Goal: Feedback & Contribution: Contribute content

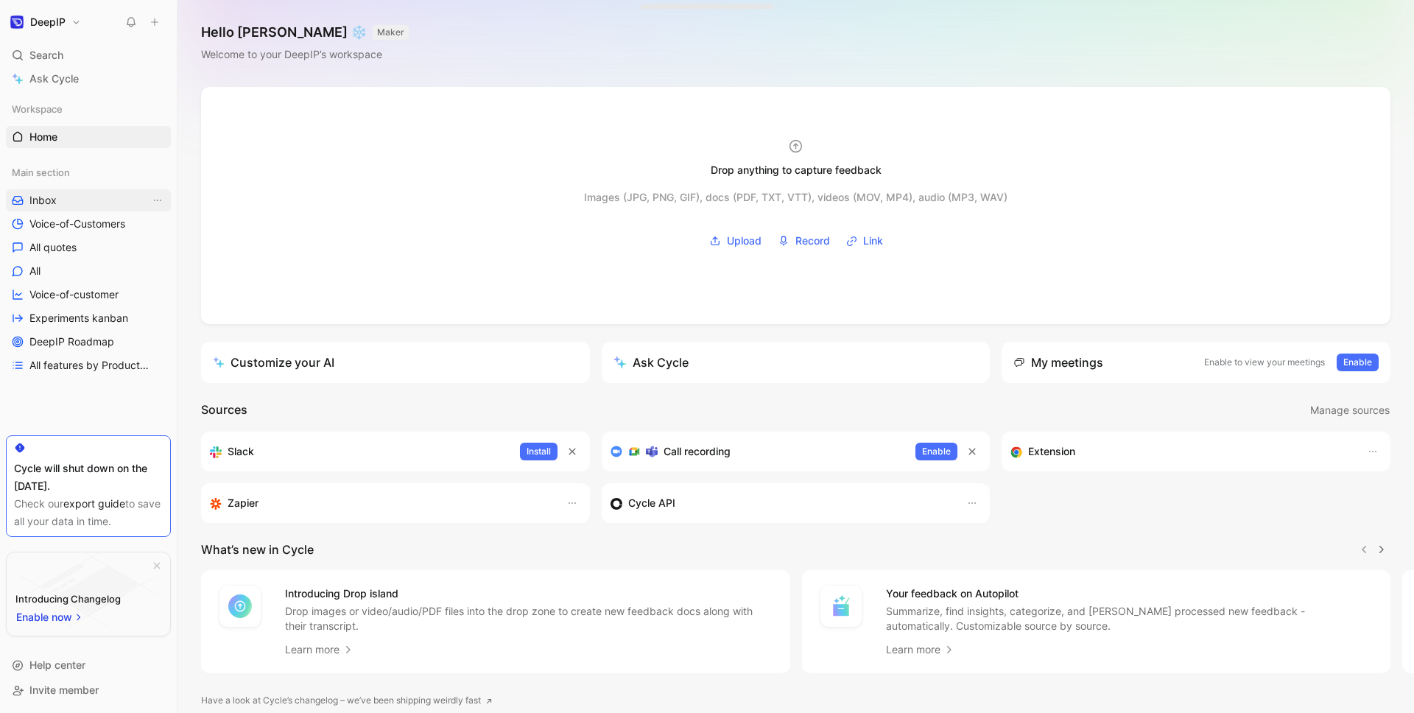
click at [77, 199] on link "Inbox" at bounding box center [88, 200] width 165 height 22
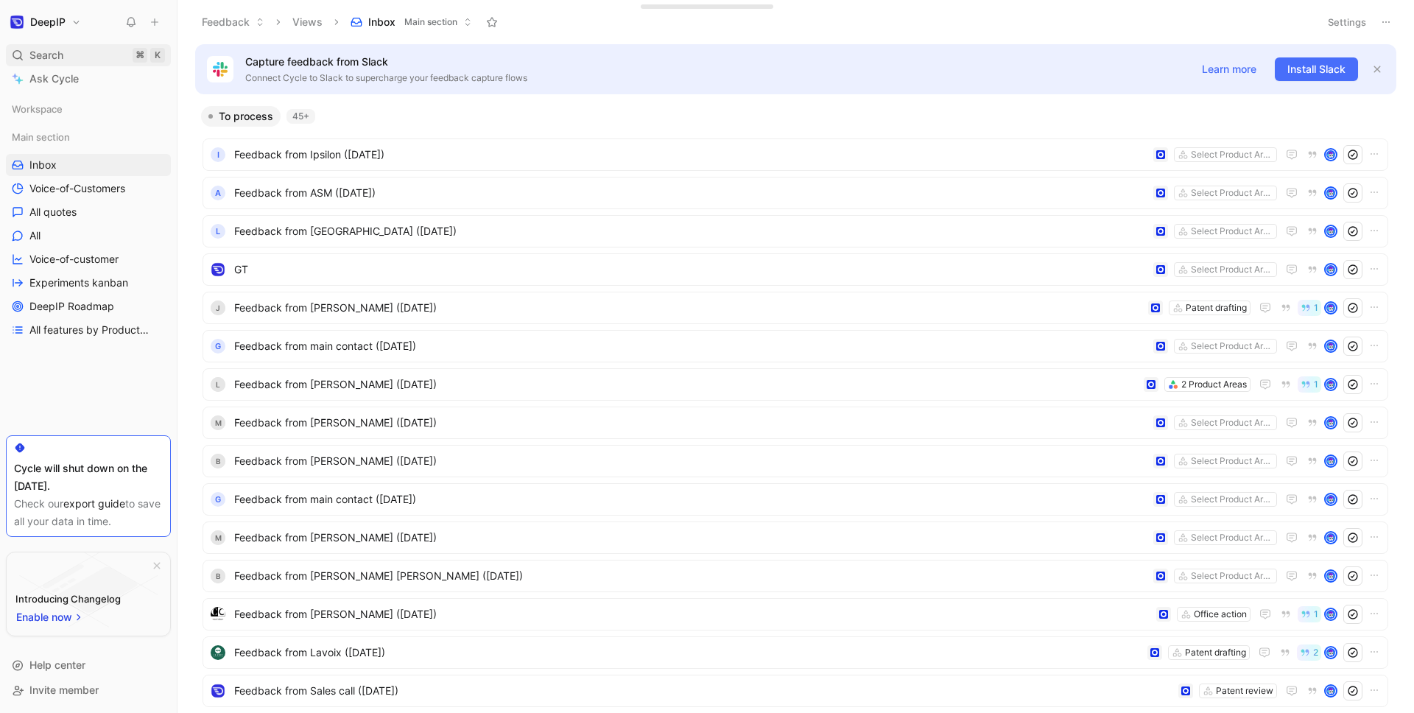
click at [101, 55] on div "Search ⌘ K" at bounding box center [88, 55] width 165 height 22
click at [150, 23] on icon at bounding box center [155, 22] width 10 height 10
click at [252, 26] on button "New feedback c" at bounding box center [254, 27] width 158 height 25
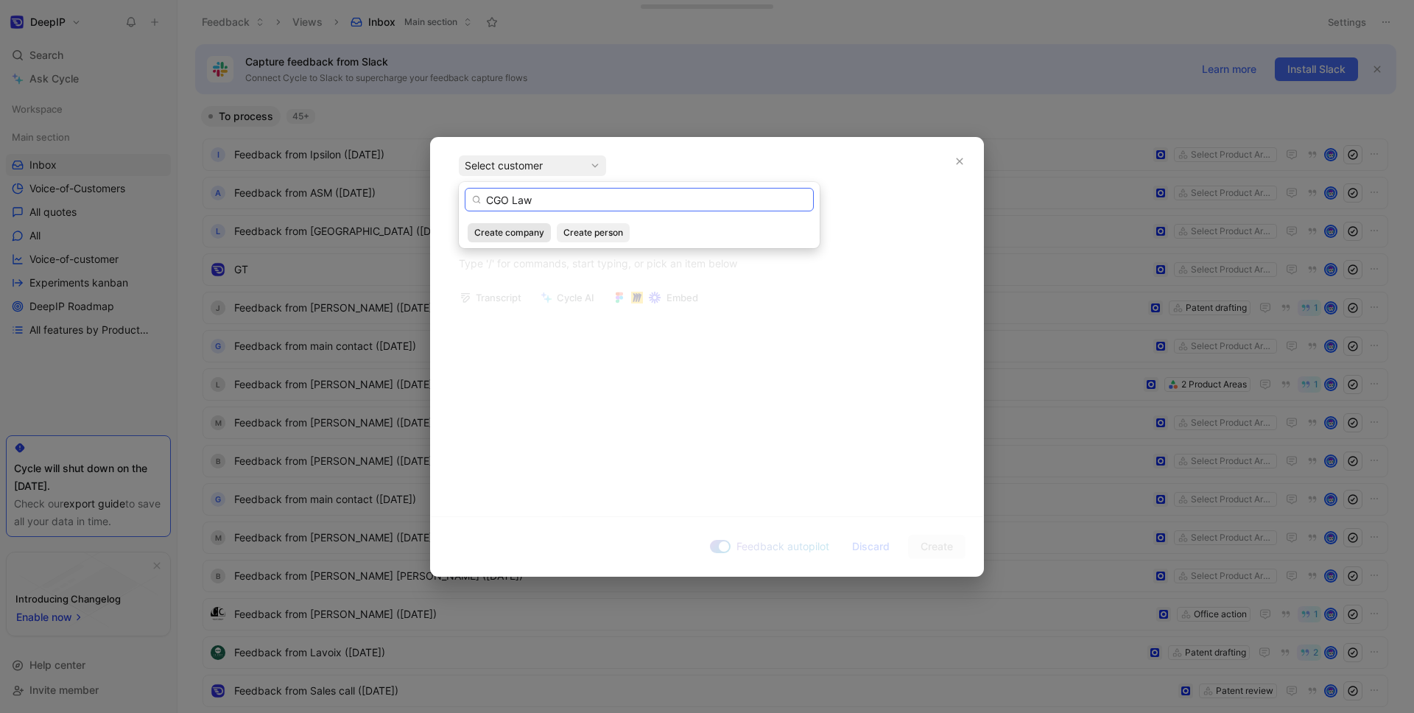
type input "CGO Law"
click at [518, 227] on span "Create company" at bounding box center [509, 232] width 70 height 15
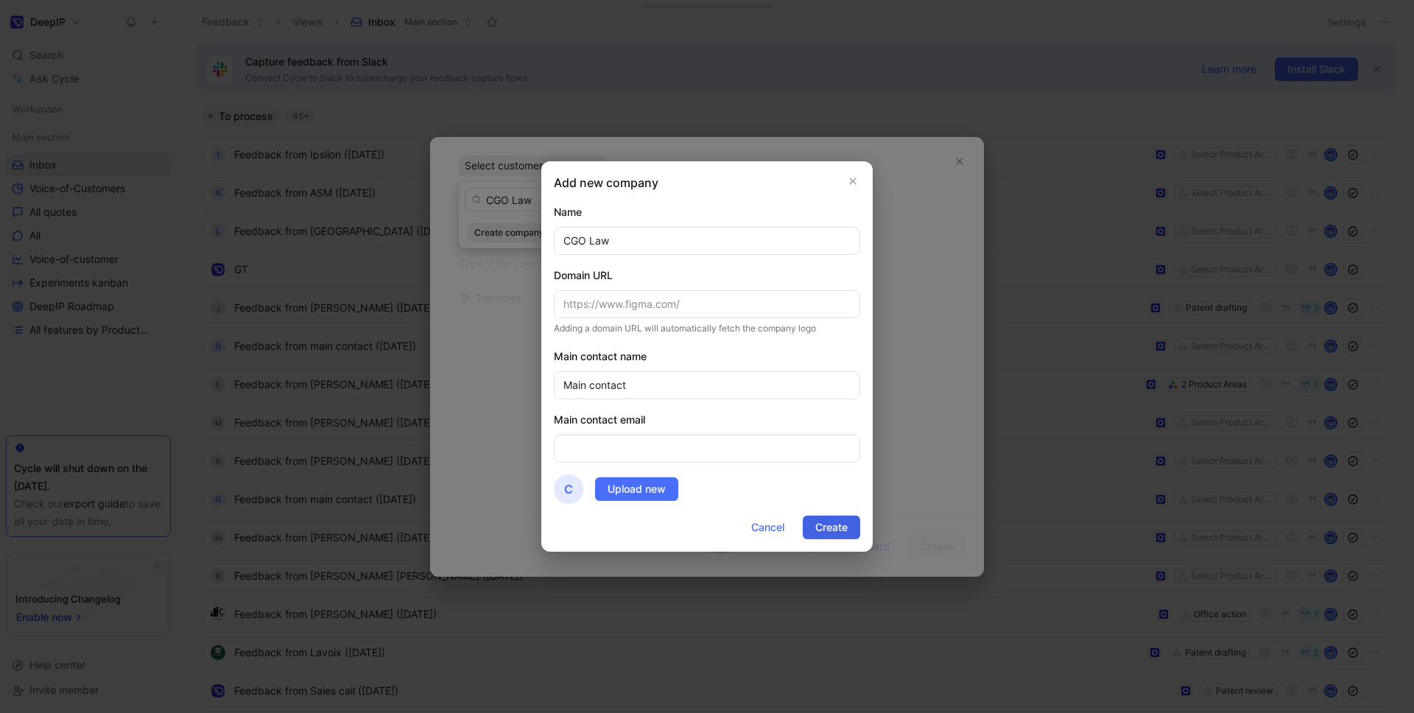
click at [830, 520] on span "Create" at bounding box center [831, 527] width 32 height 18
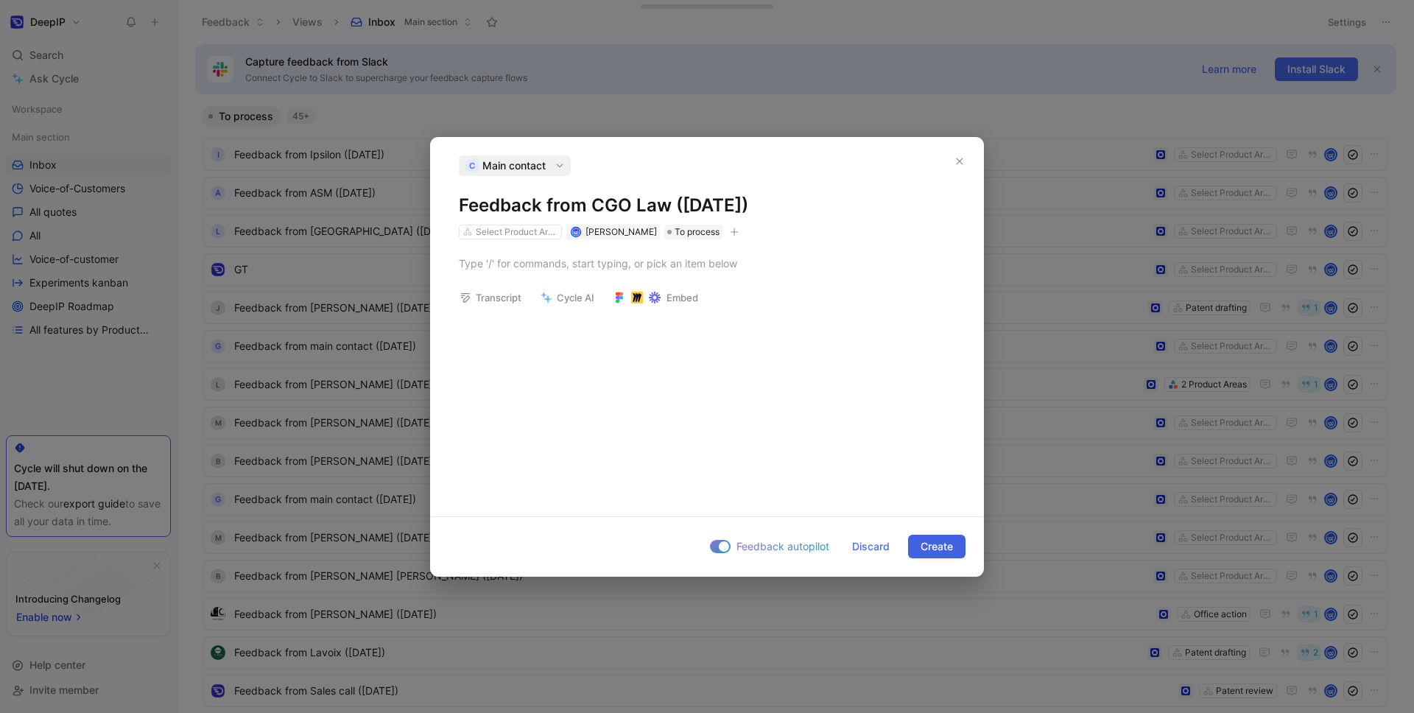
click at [954, 553] on button "Create" at bounding box center [936, 547] width 57 height 24
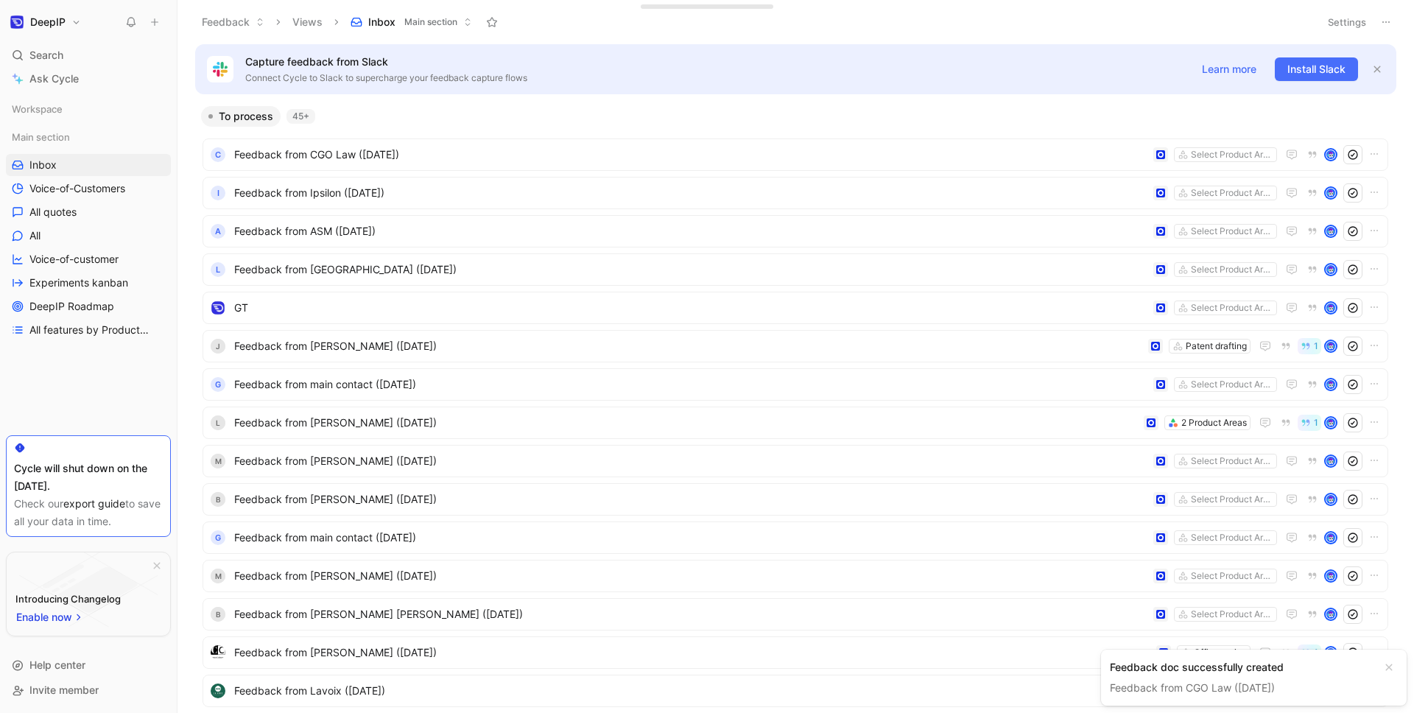
click at [1153, 681] on link "Feedback from CGO Law ([DATE])" at bounding box center [1192, 687] width 165 height 13
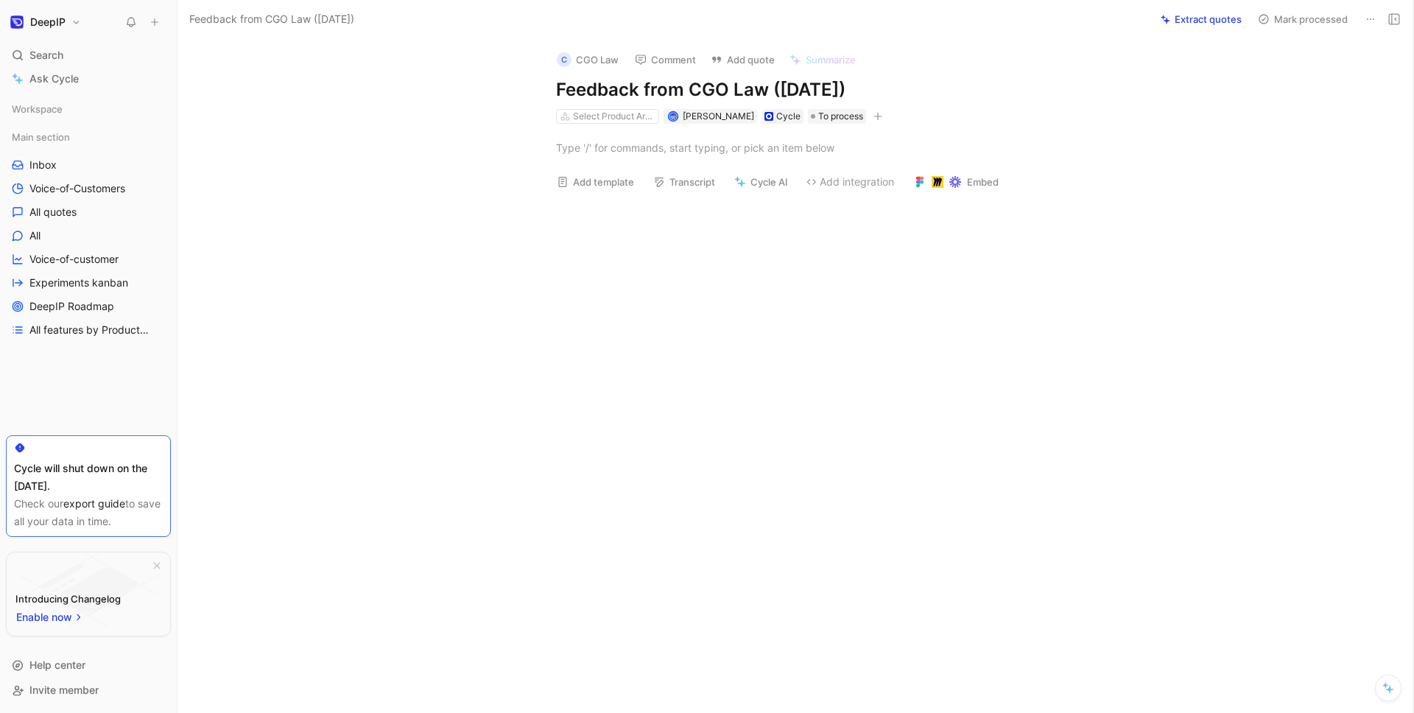
click at [639, 163] on div at bounding box center [810, 148] width 1205 height 48
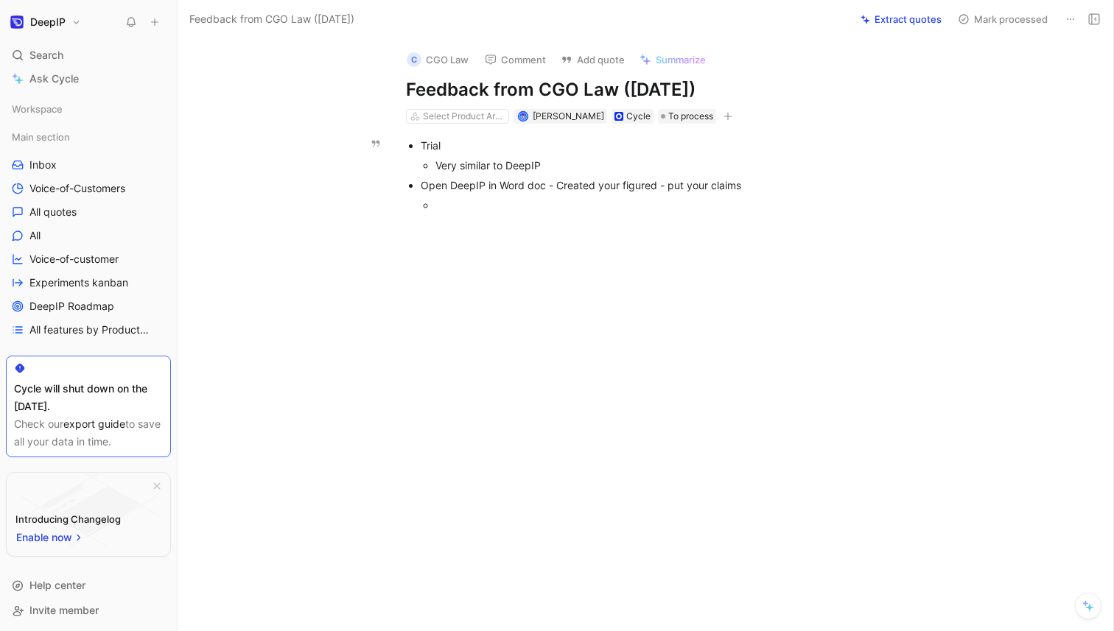
click at [508, 200] on div at bounding box center [675, 204] width 480 height 15
click at [463, 258] on p at bounding box center [661, 248] width 566 height 24
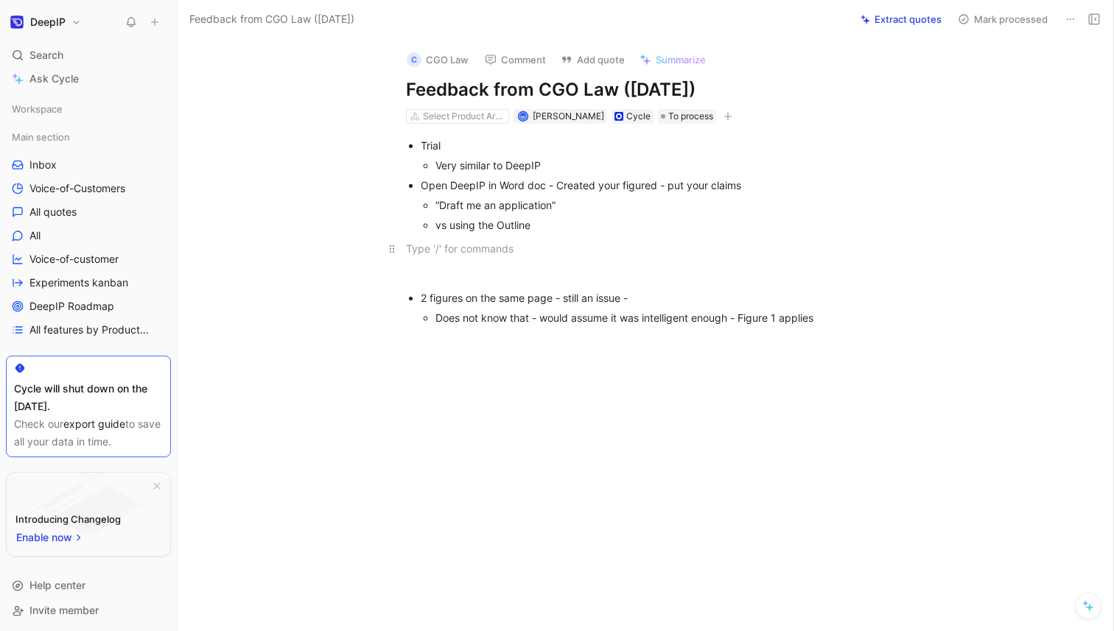
click at [571, 241] on div at bounding box center [661, 248] width 510 height 15
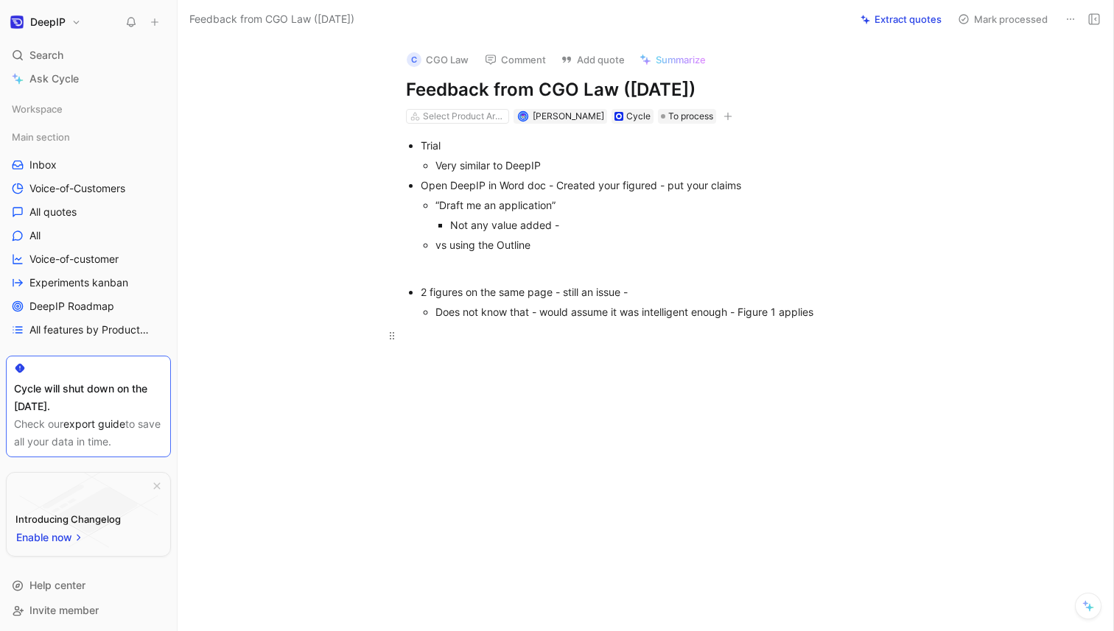
click at [822, 331] on div at bounding box center [661, 335] width 510 height 15
click at [534, 362] on div "Onboarding )" at bounding box center [668, 358] width 495 height 15
click at [583, 230] on div "Not any value added -" at bounding box center [682, 224] width 465 height 15
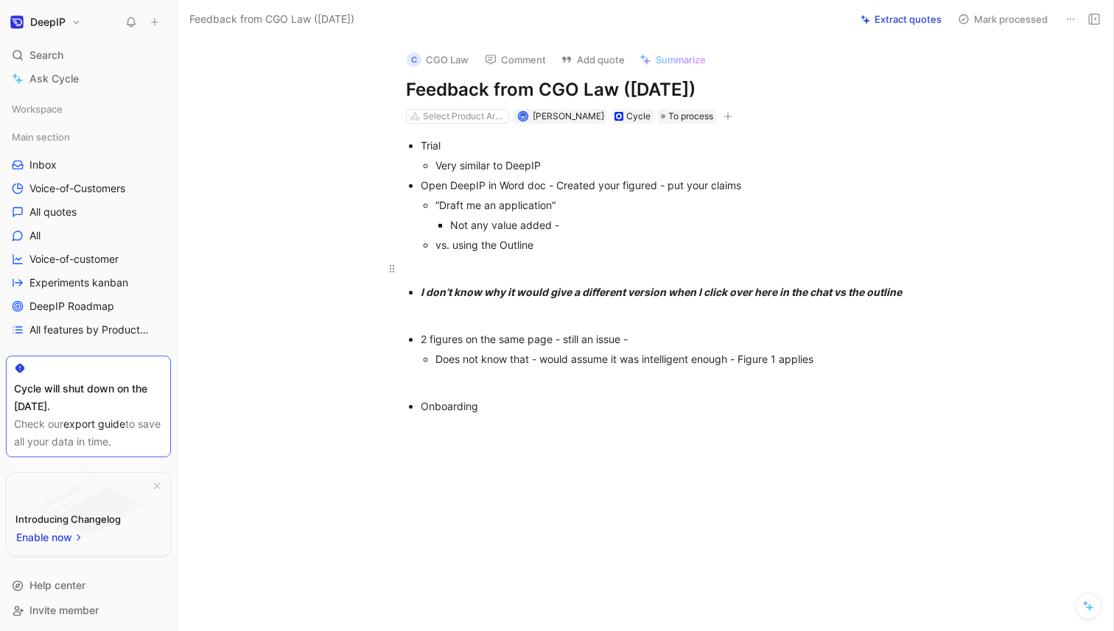
click at [476, 261] on div at bounding box center [661, 268] width 510 height 15
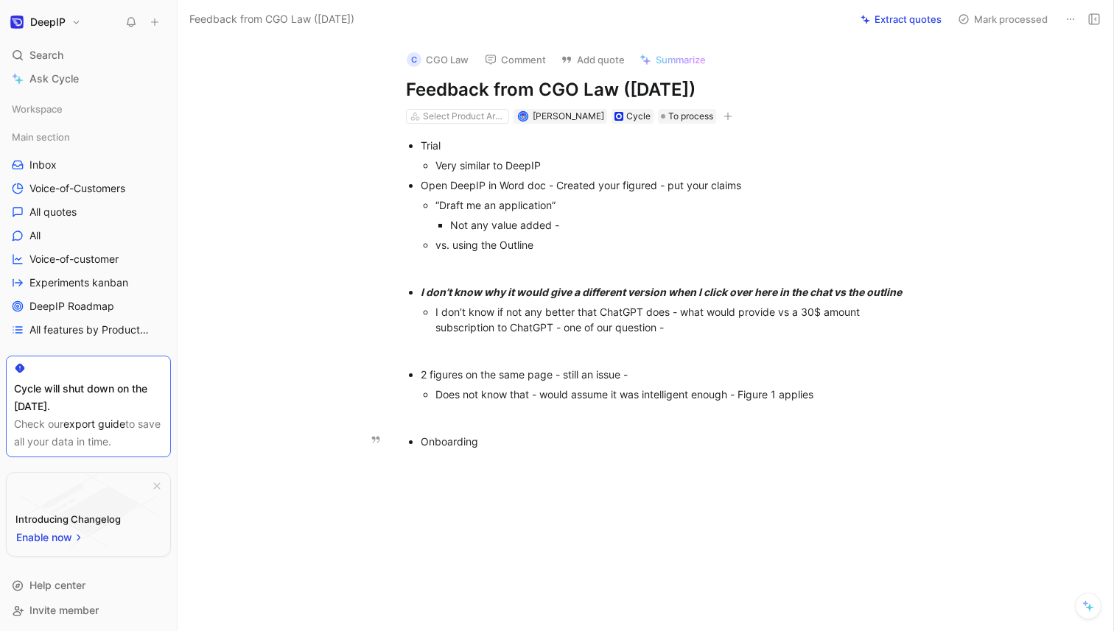
click at [531, 432] on p "Onboarding" at bounding box center [668, 442] width 495 height 20
click at [440, 370] on div "2 figures on the same page - still an issue -" at bounding box center [668, 374] width 495 height 15
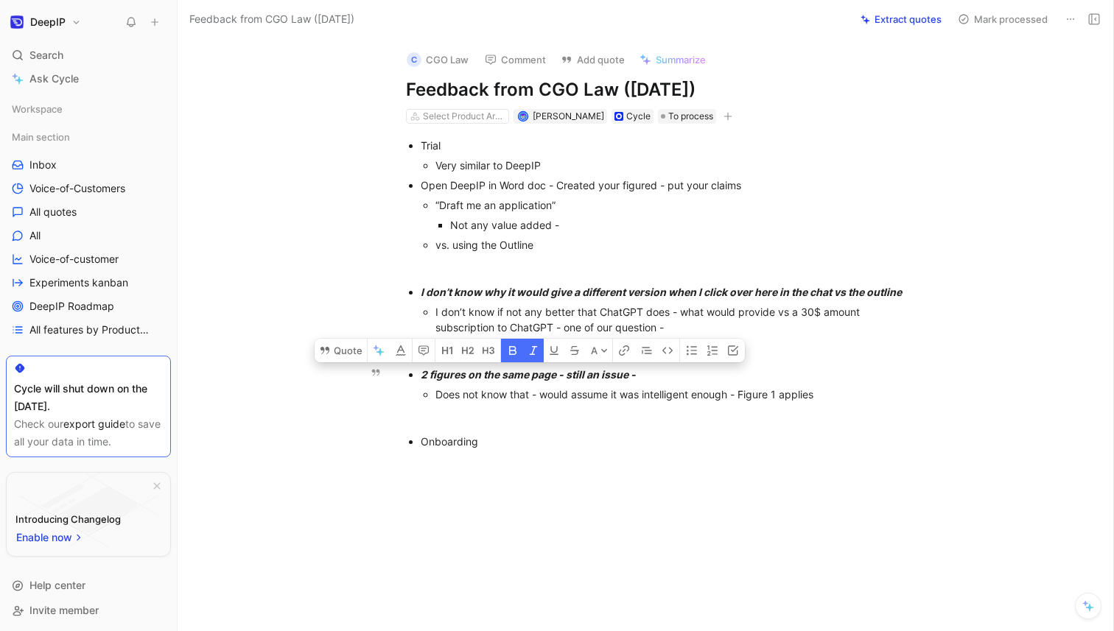
click at [485, 451] on p "Onboarding" at bounding box center [668, 442] width 495 height 20
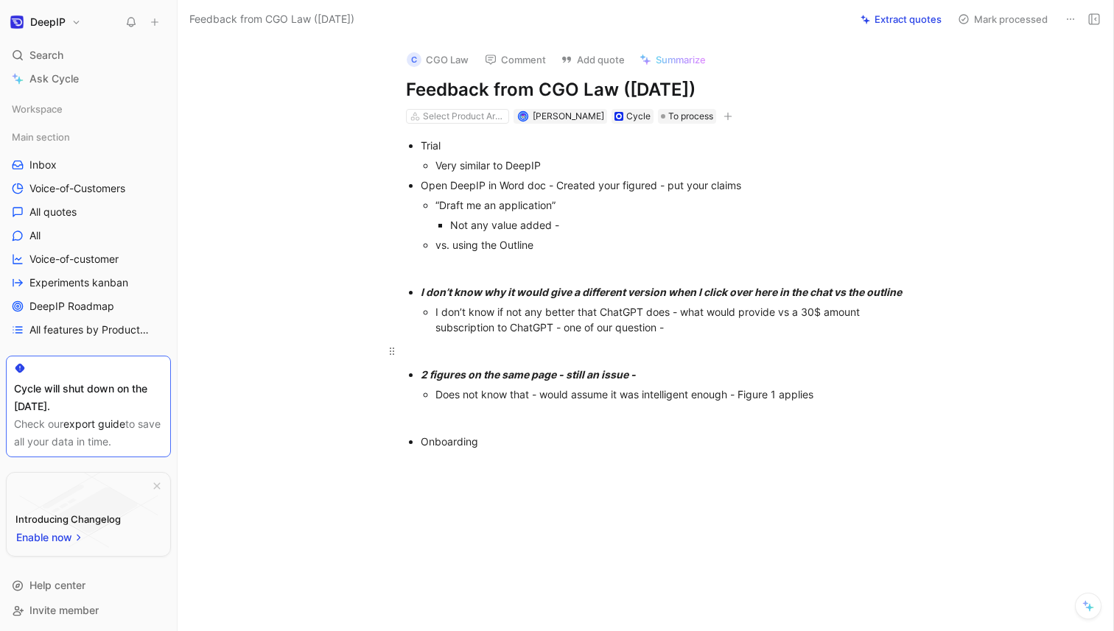
click at [608, 352] on div at bounding box center [661, 350] width 510 height 15
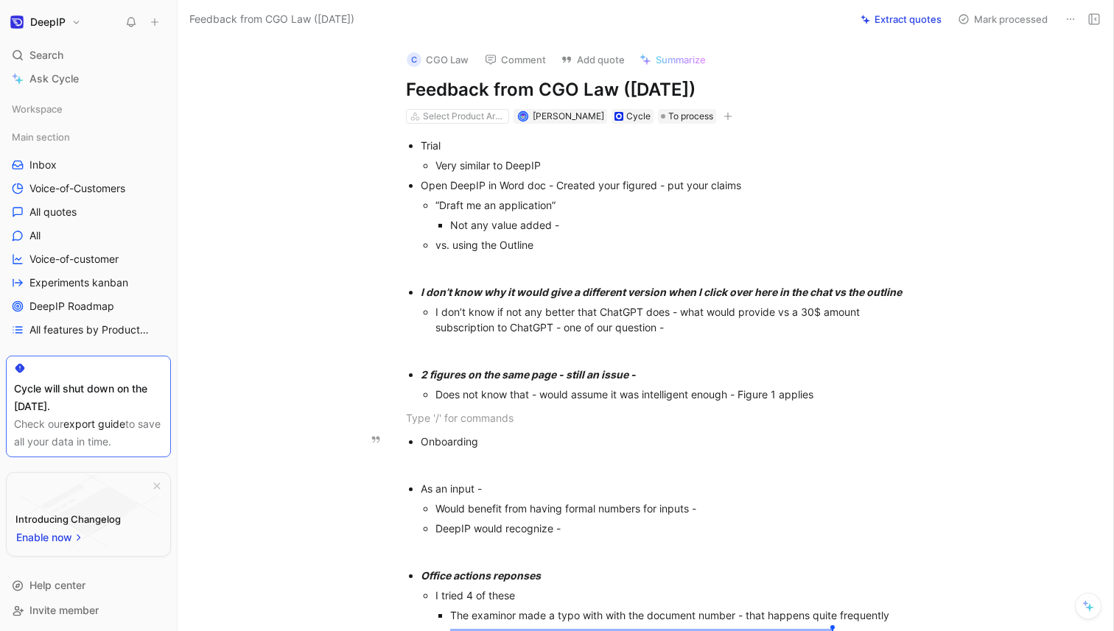
click at [577, 448] on div "Onboarding" at bounding box center [668, 441] width 495 height 15
click at [527, 465] on div at bounding box center [661, 464] width 510 height 15
click at [568, 420] on div at bounding box center [661, 417] width 510 height 15
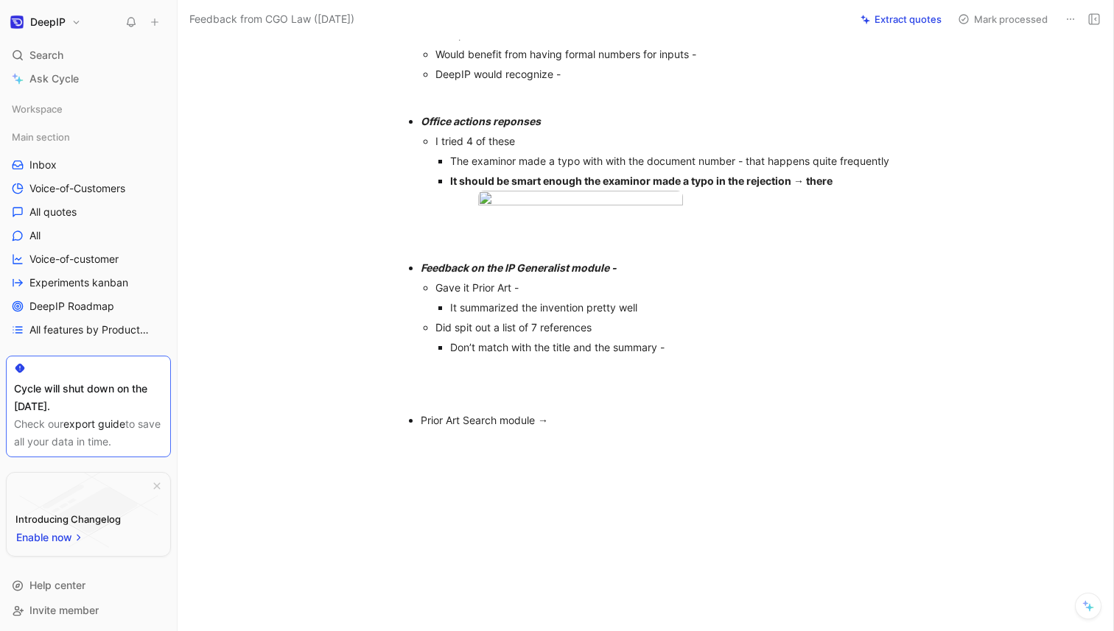
scroll to position [502, 0]
click at [597, 418] on div "Prior Art Search module →" at bounding box center [668, 419] width 495 height 15
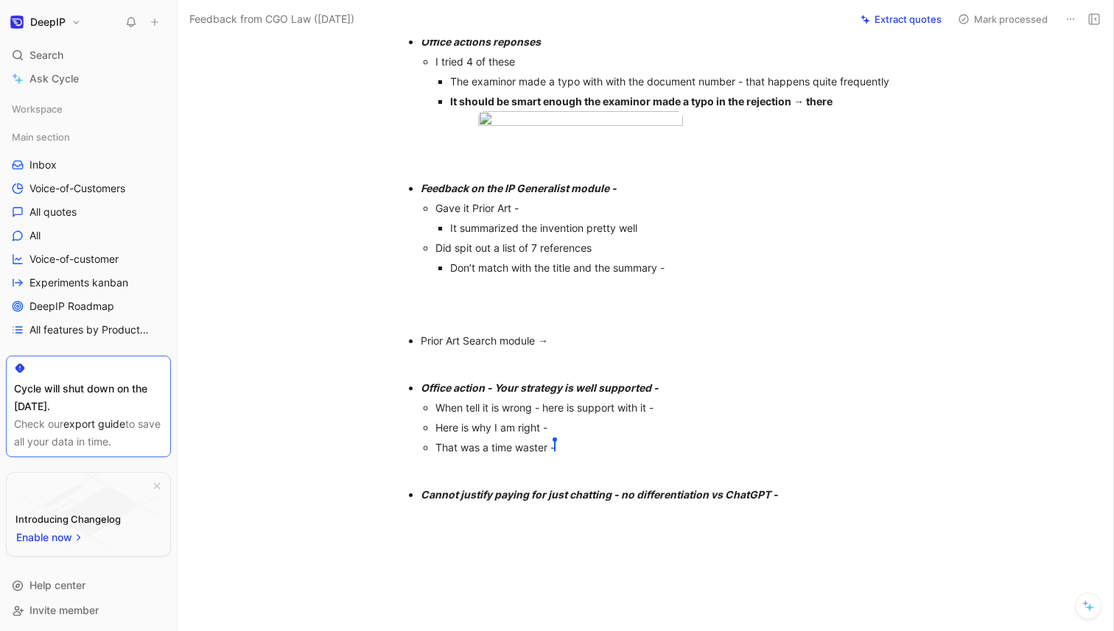
scroll to position [561, 0]
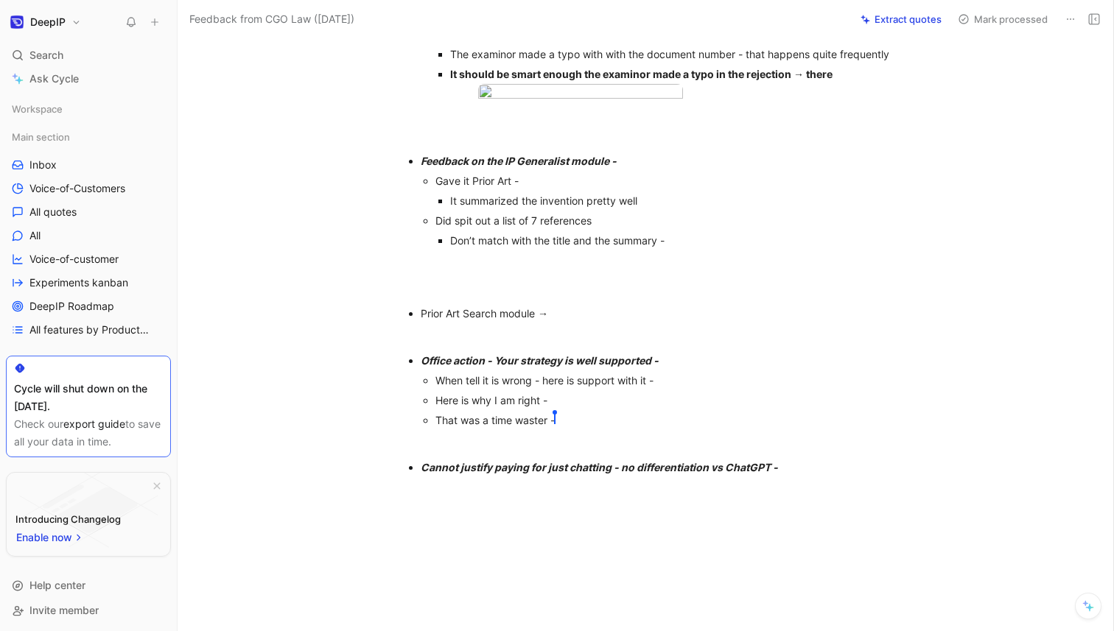
click at [753, 554] on div at bounding box center [660, 583] width 904 height 189
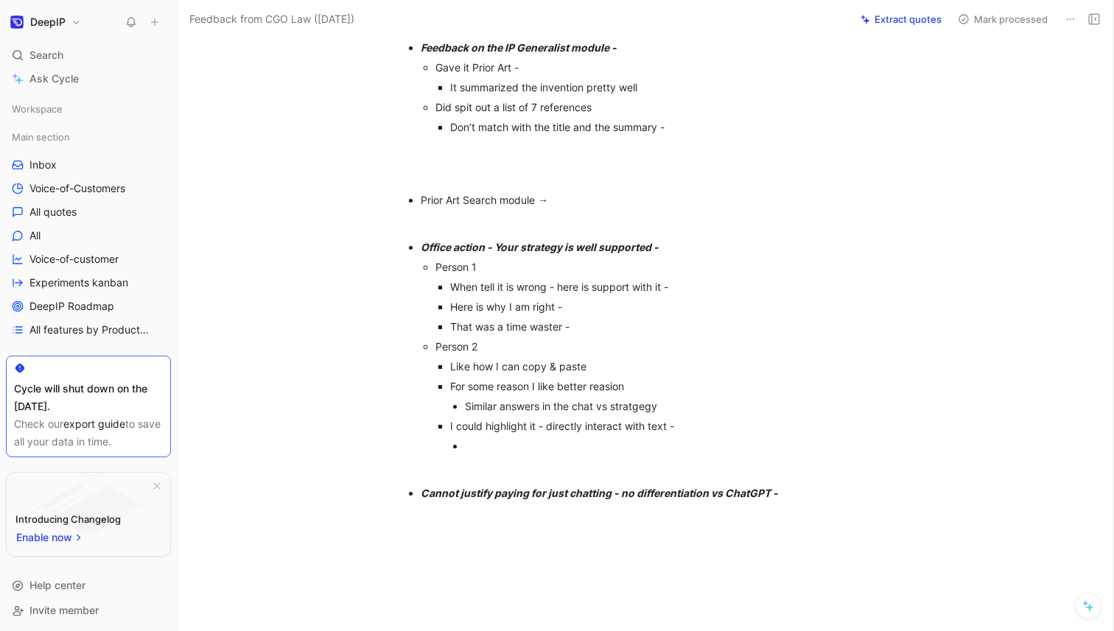
scroll to position [680, 0]
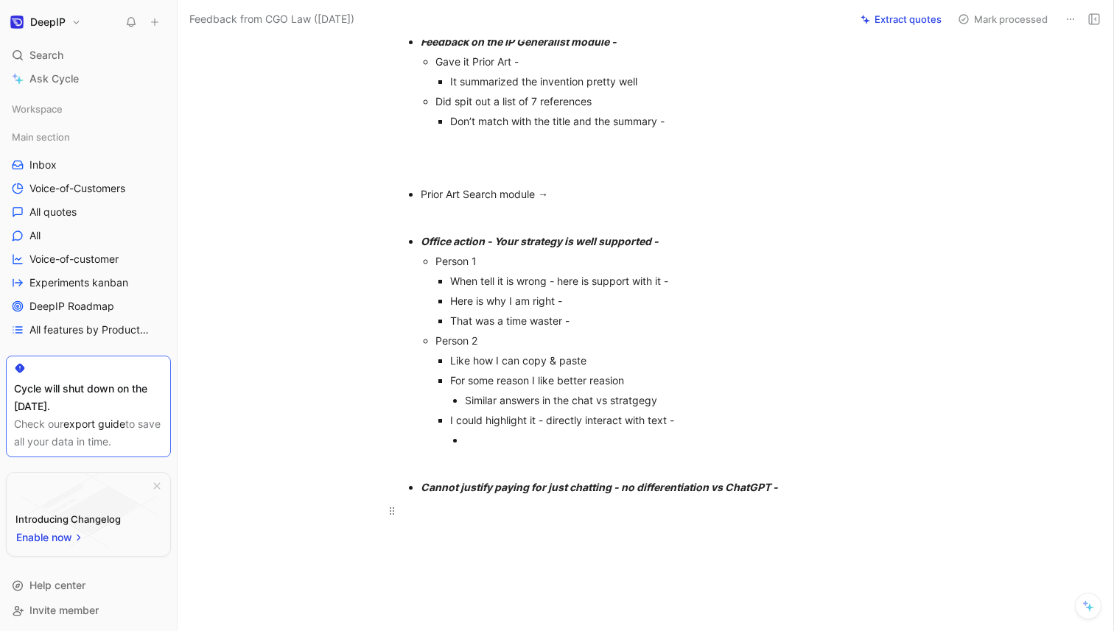
click at [800, 523] on p at bounding box center [661, 511] width 566 height 24
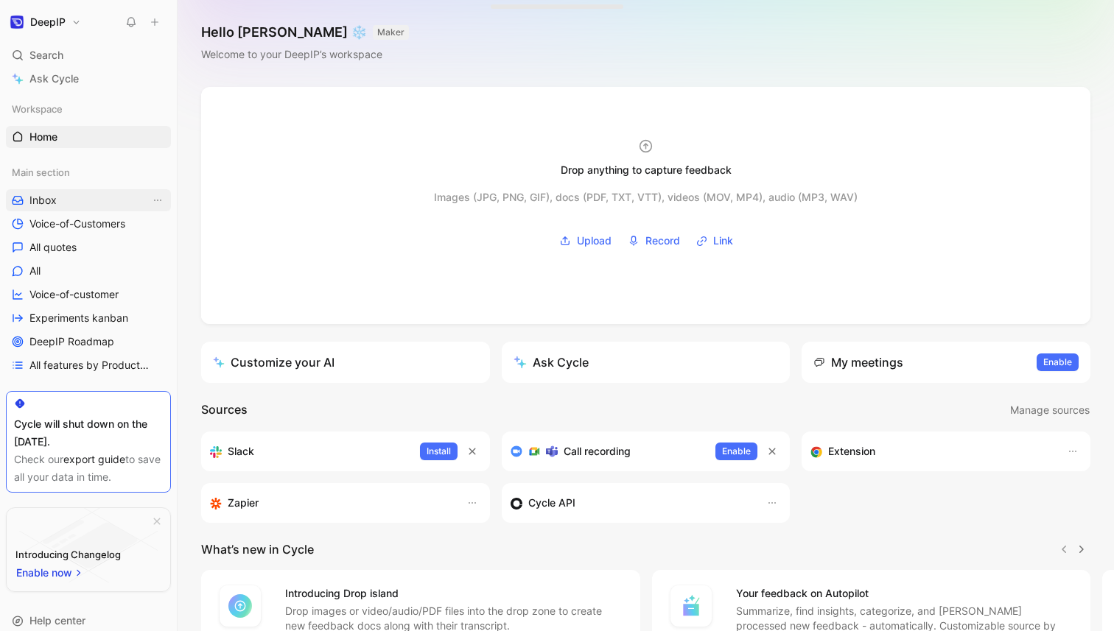
click at [60, 193] on link "Inbox" at bounding box center [88, 200] width 165 height 22
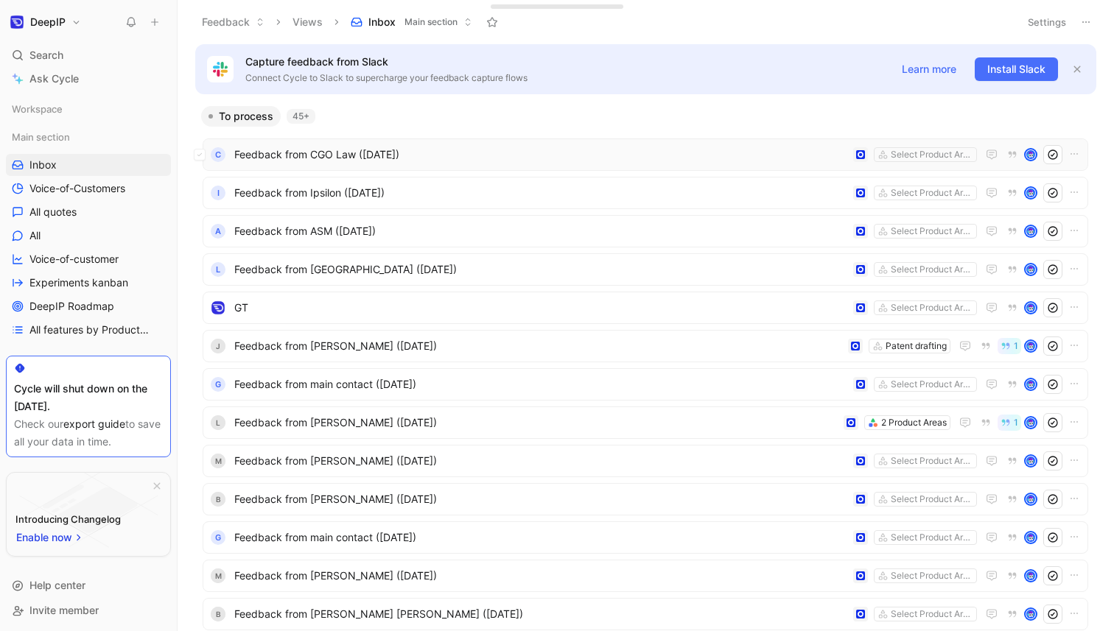
click at [636, 138] on div "C Feedback from CGO Law (Sep 03, 2025) Select Product Areas" at bounding box center [645, 154] width 885 height 32
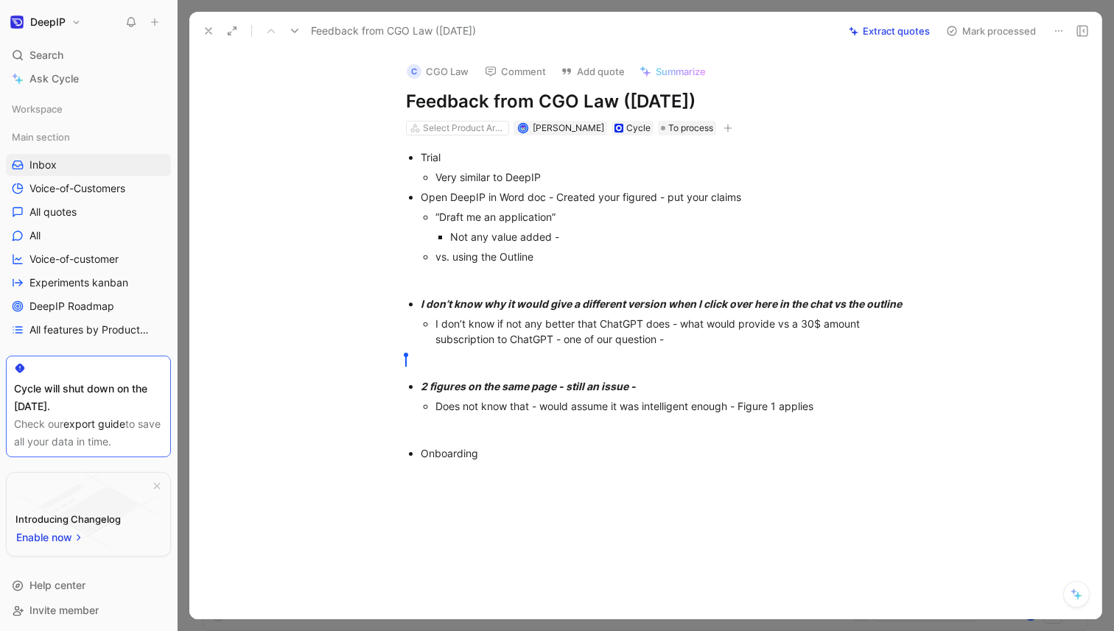
click at [604, 483] on div at bounding box center [660, 569] width 881 height 189
click at [514, 483] on div at bounding box center [661, 476] width 510 height 15
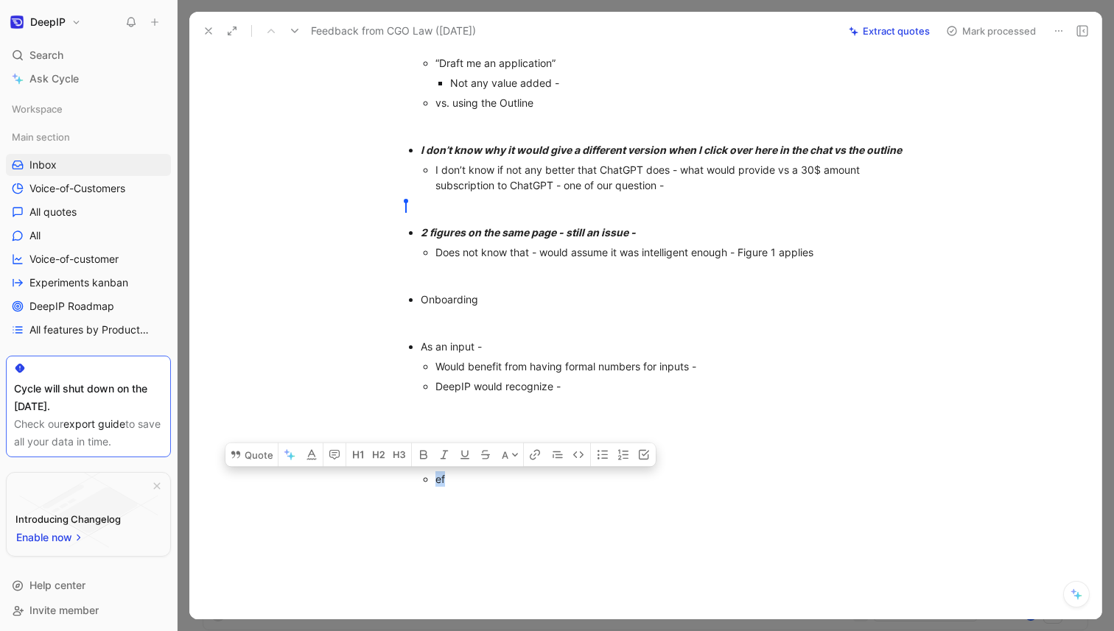
scroll to position [177, 0]
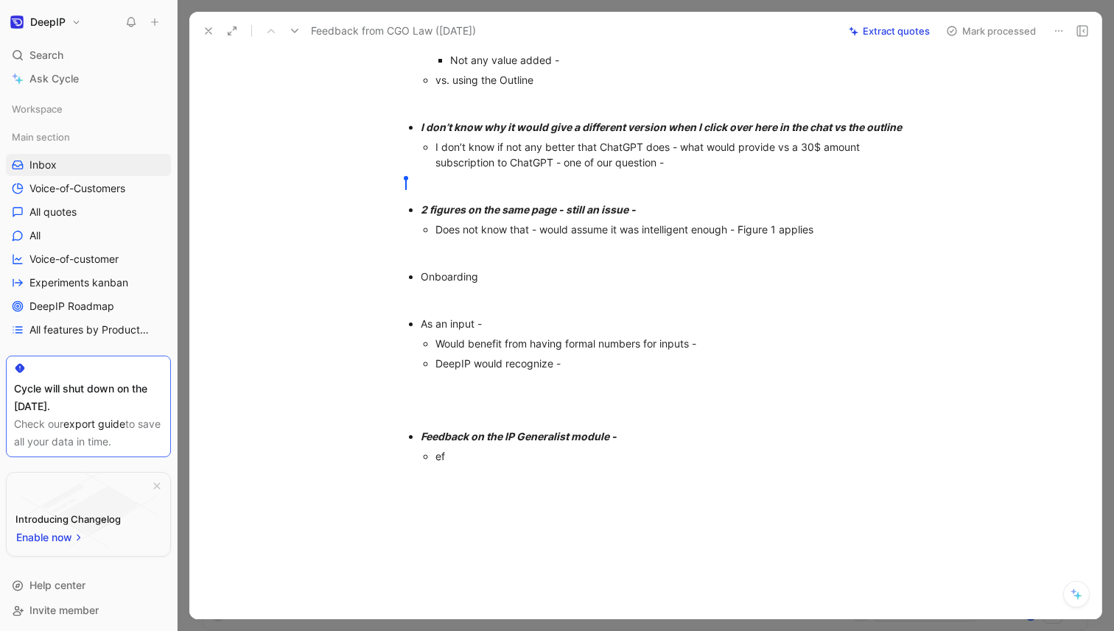
click at [516, 469] on div "Trial Very similar to DeepIP Open DeepIP in Word doc - Created your figured - p…" at bounding box center [660, 218] width 881 height 519
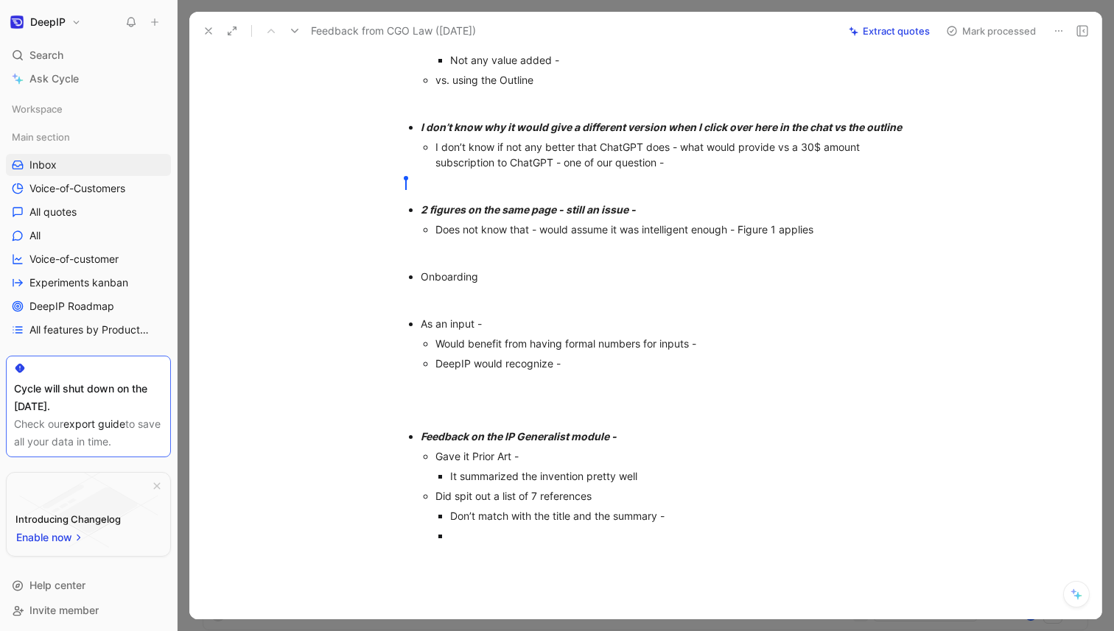
click at [476, 437] on em "Feedback on the IP Generalist module -" at bounding box center [519, 436] width 196 height 13
copy em "Feedback on the IP Generalist module -"
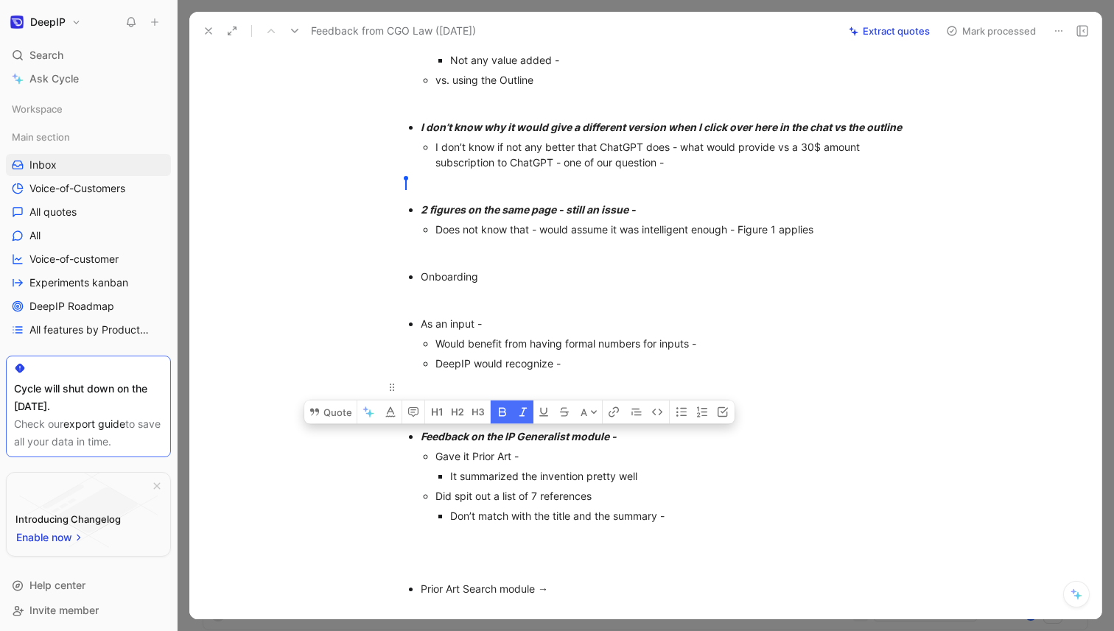
click at [429, 385] on div at bounding box center [661, 386] width 510 height 15
click at [449, 407] on div at bounding box center [661, 412] width 510 height 15
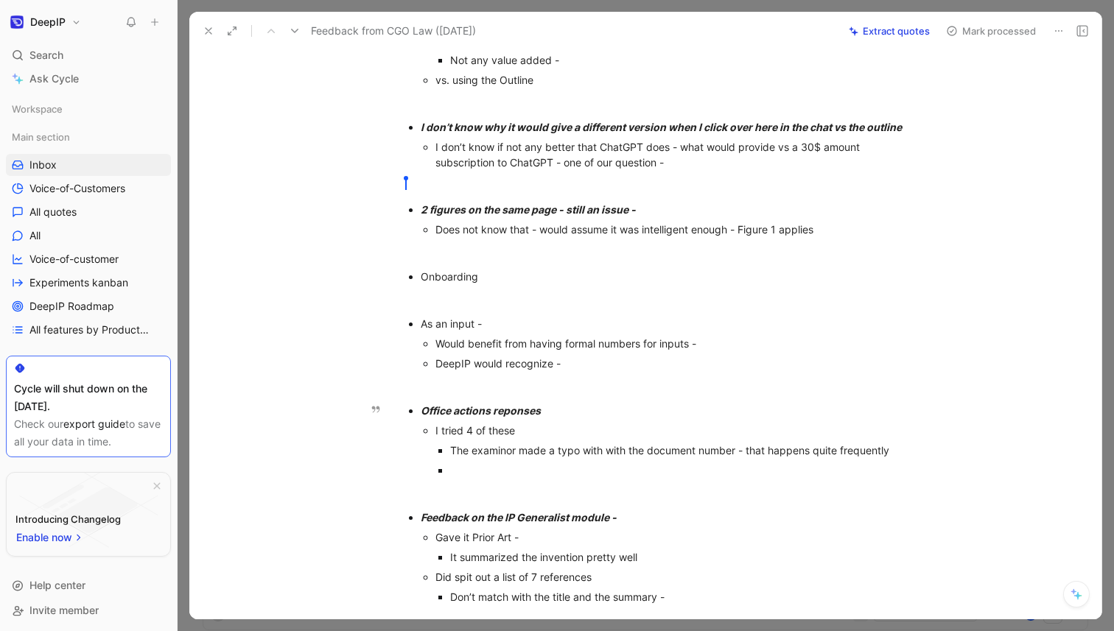
click at [467, 468] on div at bounding box center [682, 470] width 465 height 15
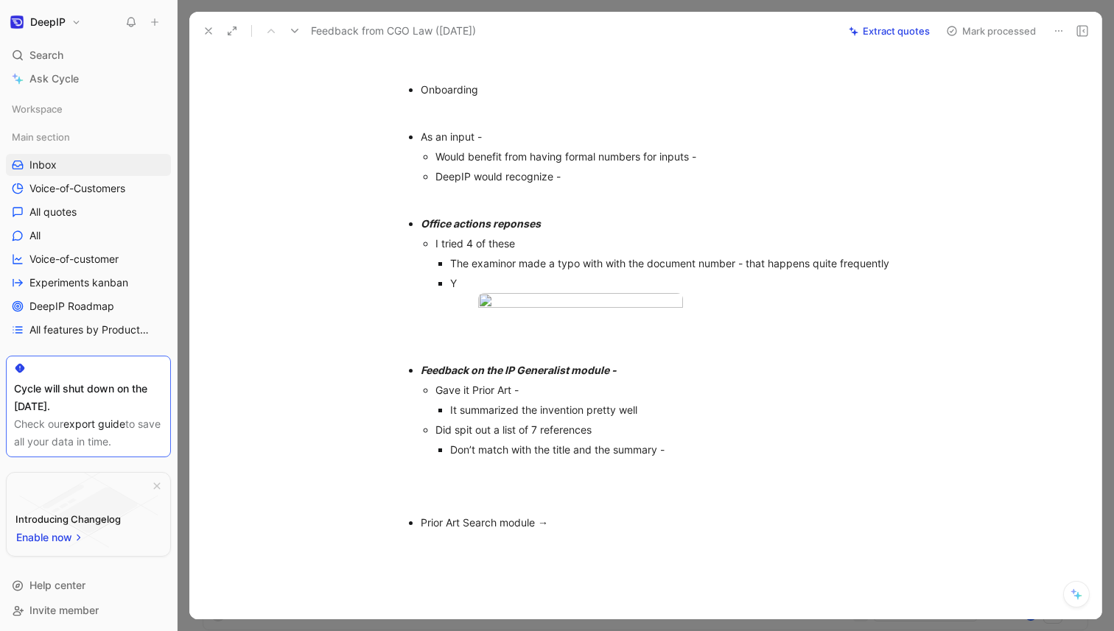
scroll to position [365, 0]
click at [507, 272] on p "Y" at bounding box center [682, 282] width 465 height 20
click at [460, 284] on div "It should be smart enough the examinor made a typo in the rejection → there" at bounding box center [682, 282] width 465 height 15
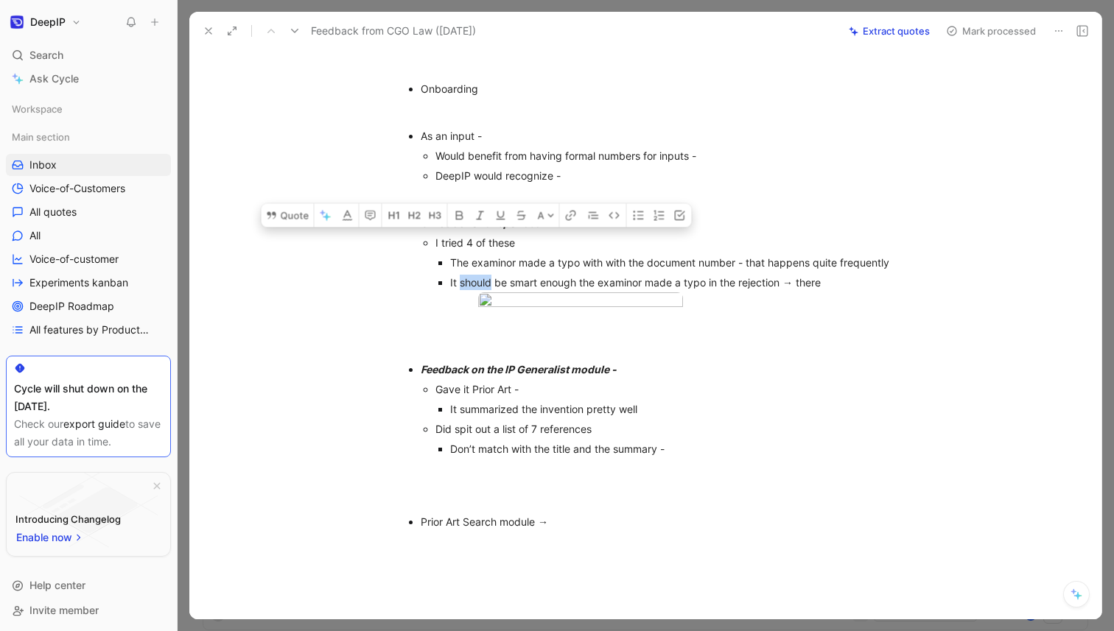
click at [460, 284] on div "It should be smart enough the examinor made a typo in the rejection → there" at bounding box center [682, 282] width 465 height 15
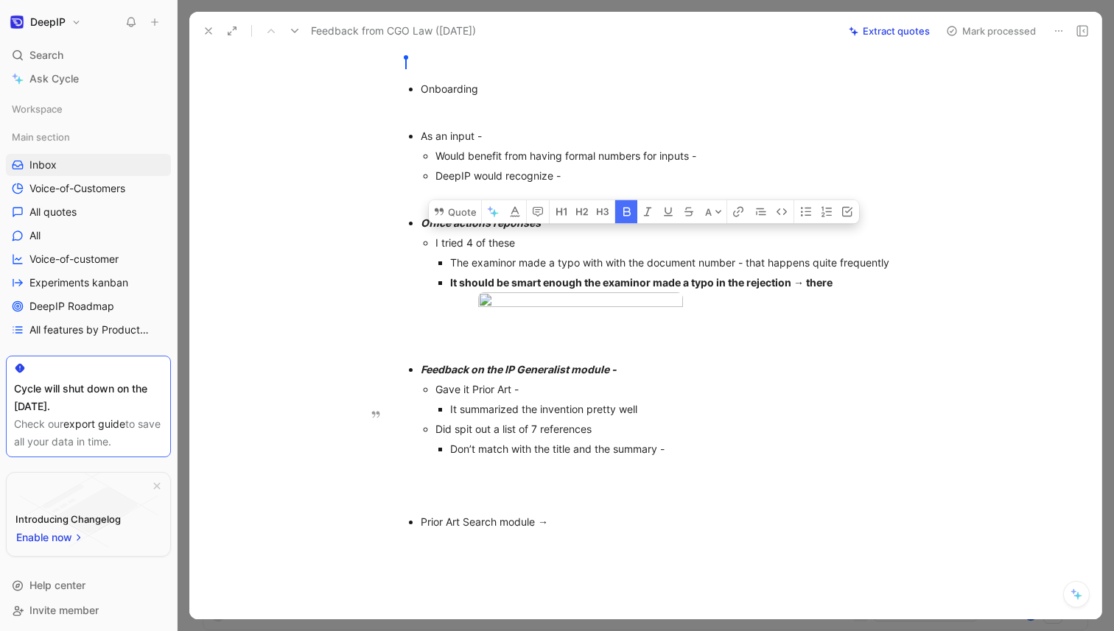
click at [681, 397] on div "Gave it Prior Art -" at bounding box center [675, 388] width 480 height 15
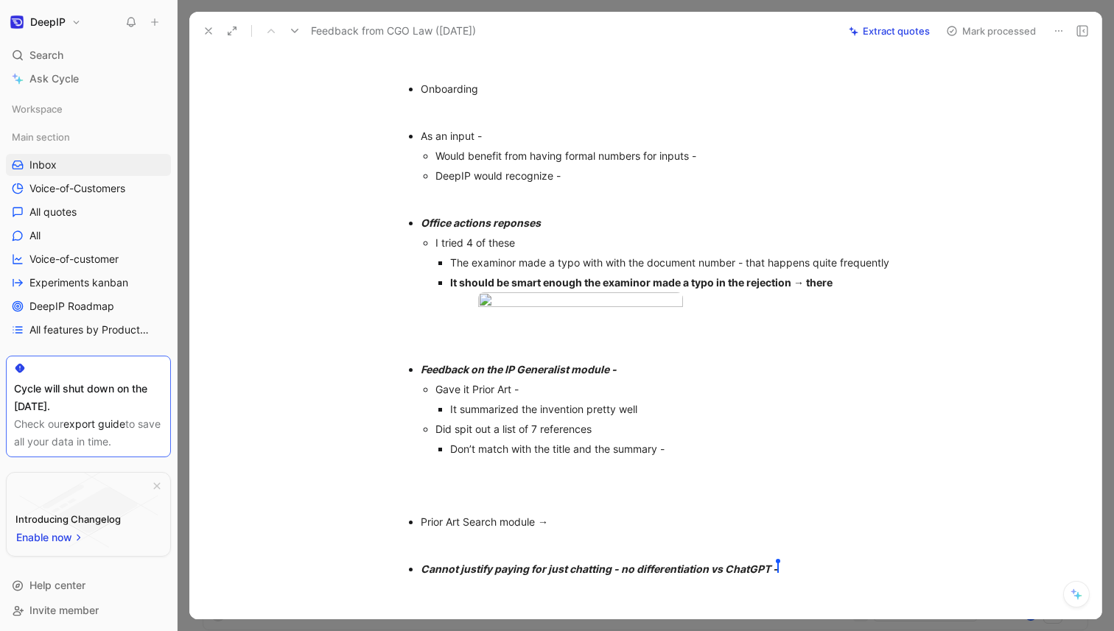
scroll to position [572, 0]
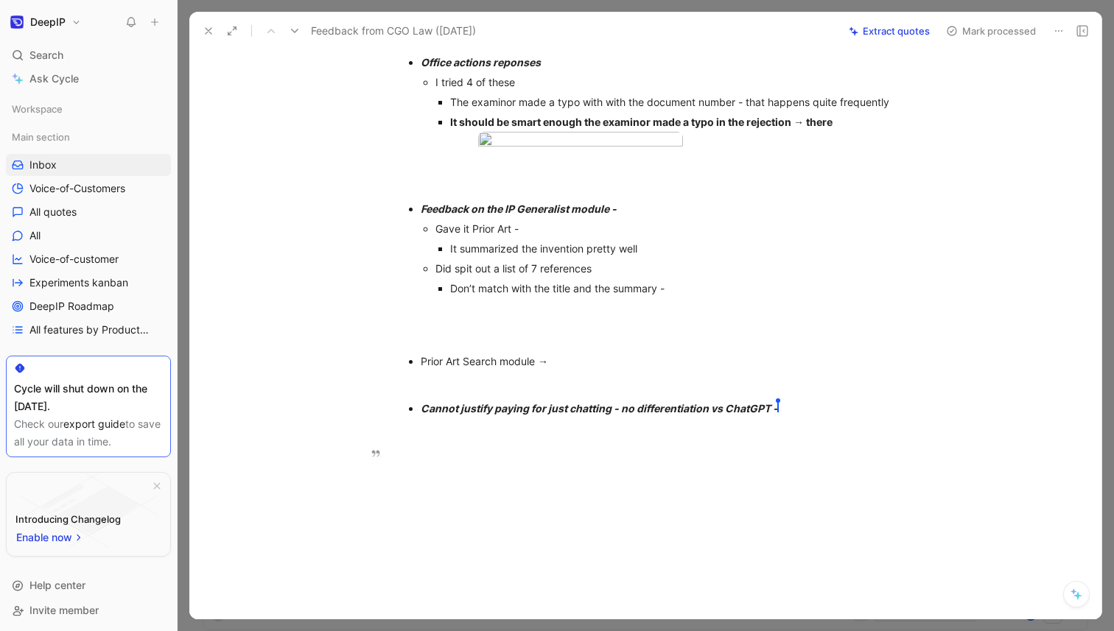
click button at bounding box center [294, 31] width 21 height 21
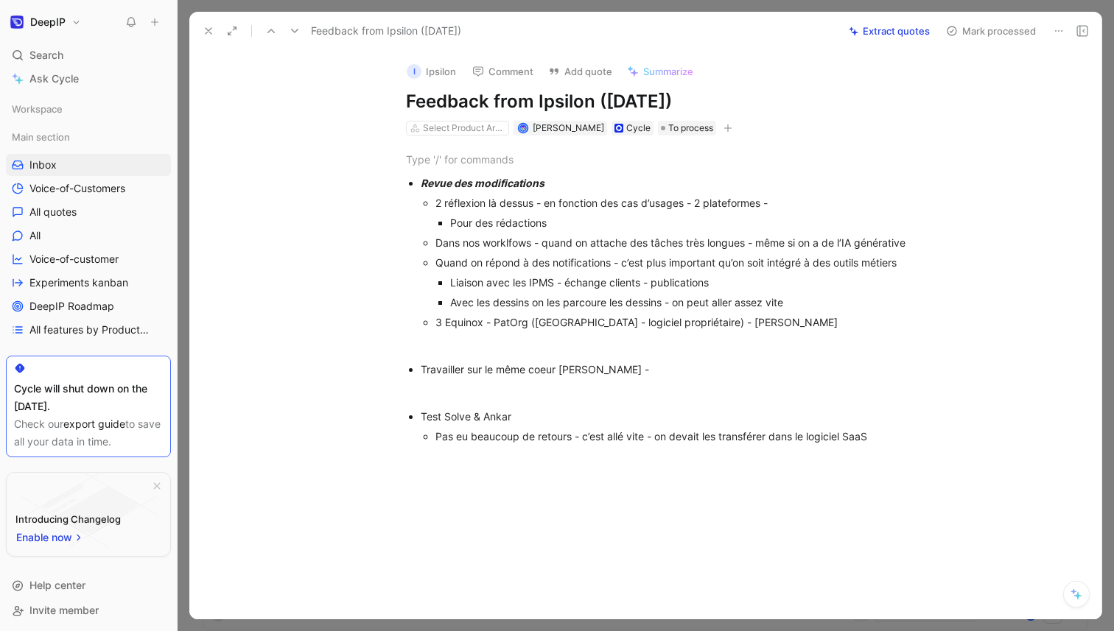
click at [211, 32] on icon at bounding box center [209, 31] width 12 height 12
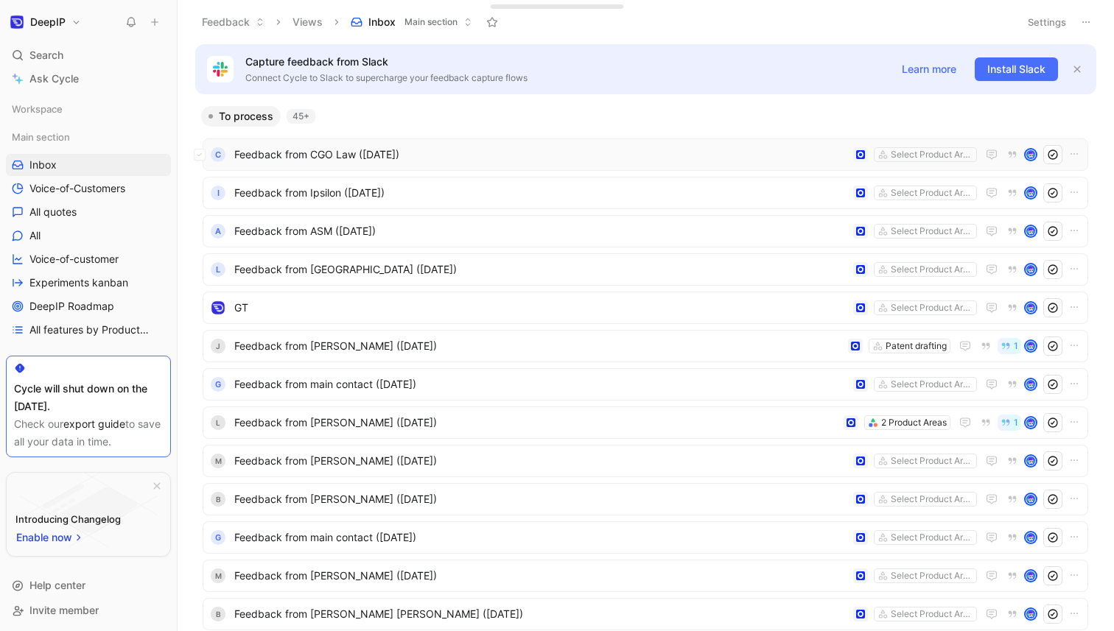
click at [333, 150] on span "Feedback from CGO Law ([DATE])" at bounding box center [540, 155] width 613 height 18
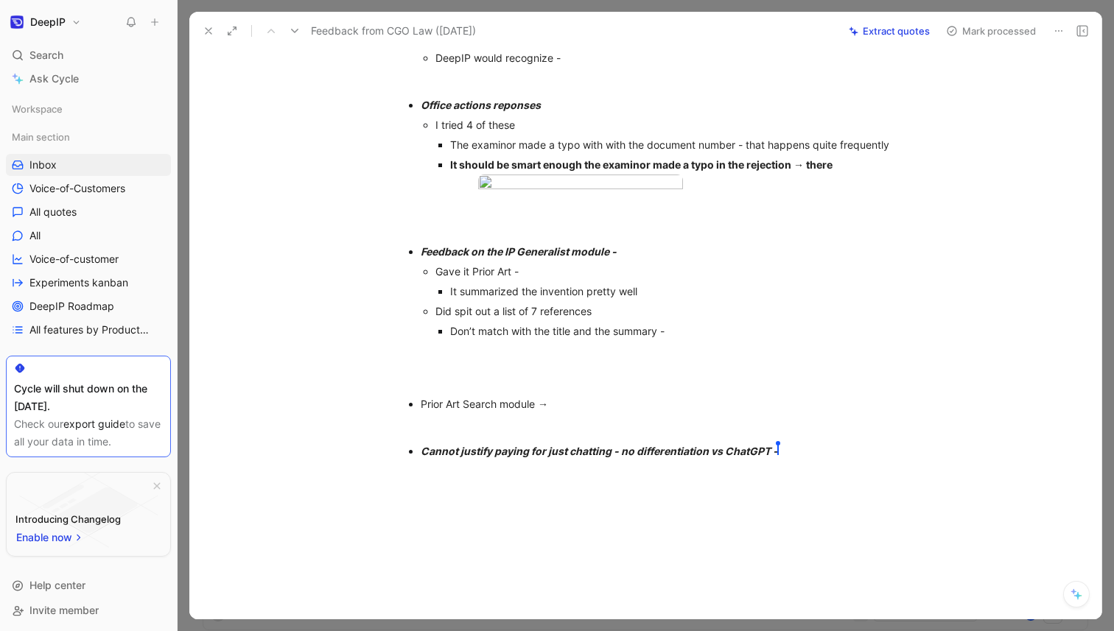
scroll to position [572, 0]
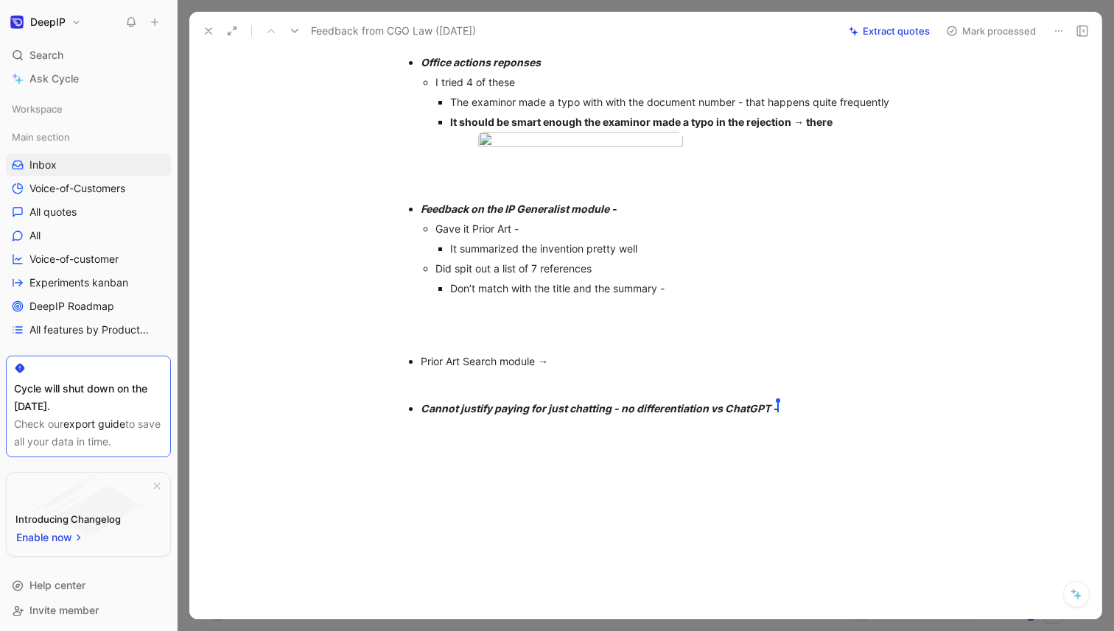
click at [538, 480] on div at bounding box center [660, 524] width 881 height 189
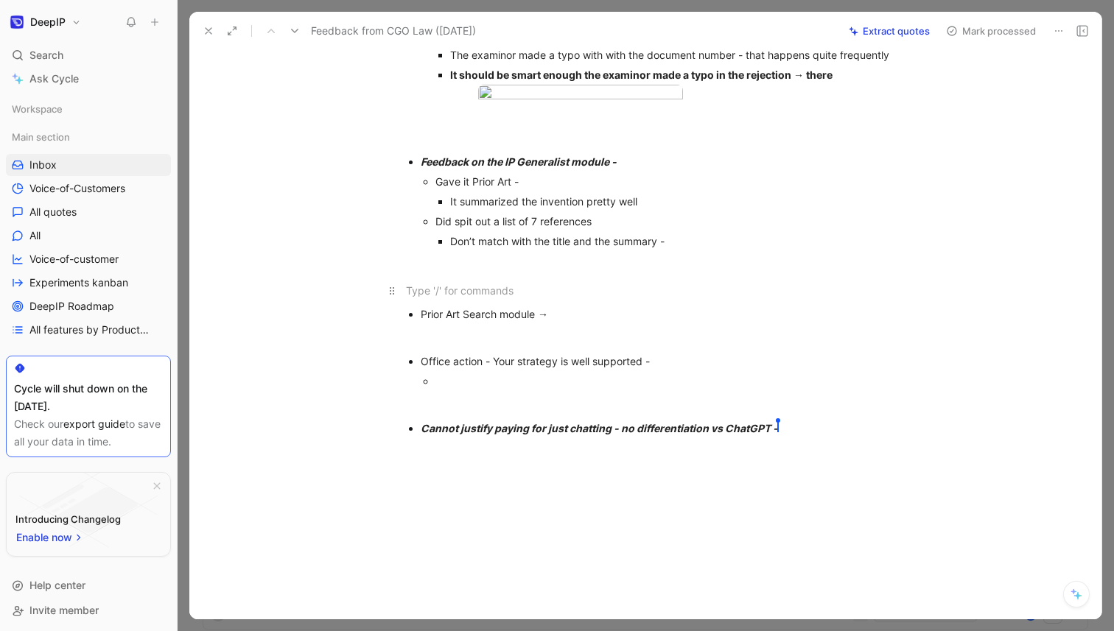
click at [540, 325] on div "Trial Very similar to DeepIP Open DeepIP in Word doc - Created your figured - p…" at bounding box center [660, 6] width 881 height 887
click at [508, 414] on div "Trial Very similar to DeepIP Open DeepIP in Word doc - Created your figured - p…" at bounding box center [660, 6] width 881 height 887
click at [508, 438] on div "Trial Very similar to DeepIP Open DeepIP in Word doc - Created your figured - p…" at bounding box center [660, 6] width 881 height 887
click at [518, 389] on div at bounding box center [675, 380] width 480 height 15
click at [664, 389] on div at bounding box center [675, 380] width 480 height 15
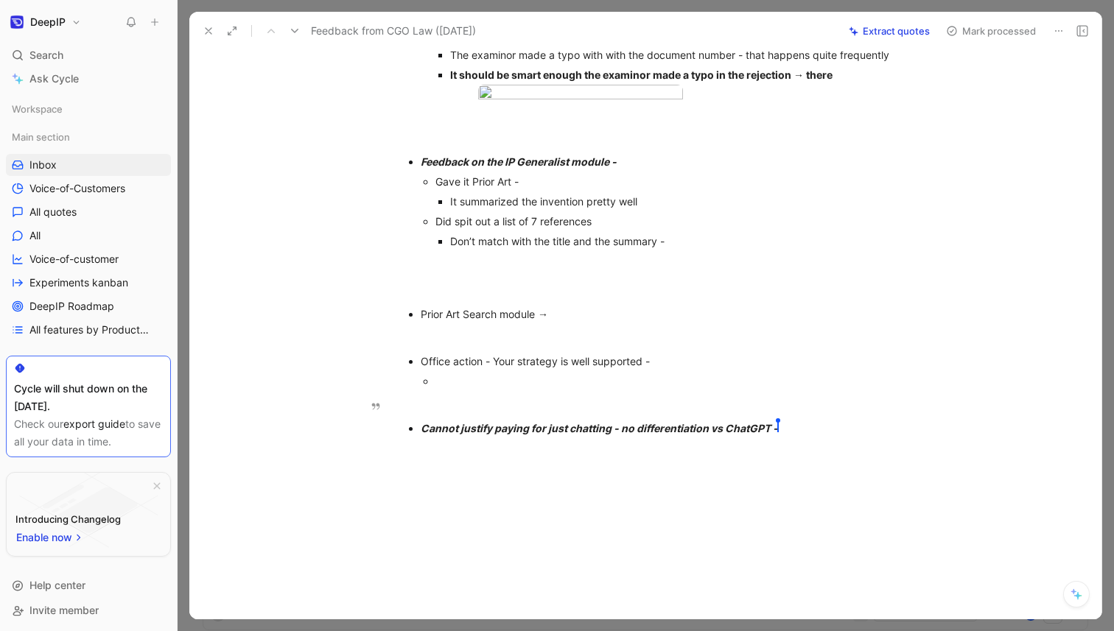
click at [665, 389] on div at bounding box center [675, 380] width 480 height 15
click at [667, 369] on div "Office action - Your strategy is well supported -" at bounding box center [668, 361] width 495 height 15
